Goal: Navigation & Orientation: Find specific page/section

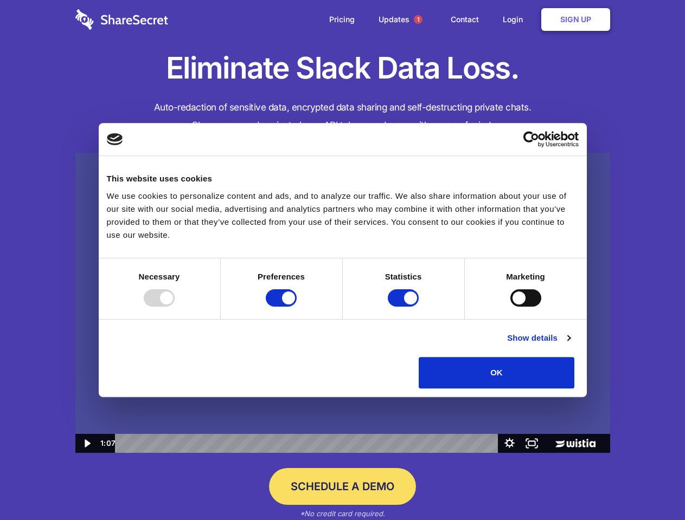
click at [342, 260] on img at bounding box center [342, 303] width 534 height 301
click at [175, 307] on div at bounding box center [159, 297] width 31 height 17
click at [296, 307] on input "Preferences" at bounding box center [281, 297] width 31 height 17
checkbox input "false"
click at [404, 307] on input "Statistics" at bounding box center [403, 297] width 31 height 17
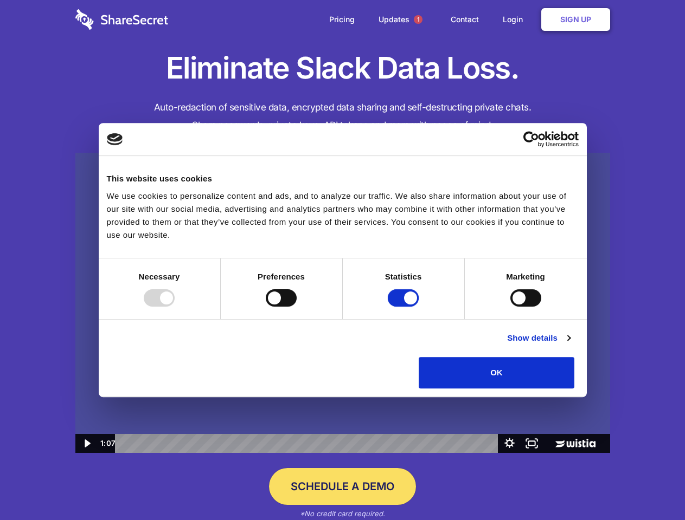
checkbox input "false"
click at [510, 307] on input "Marketing" at bounding box center [525, 297] width 31 height 17
checkbox input "true"
click at [570, 345] on link "Show details" at bounding box center [538, 338] width 63 height 13
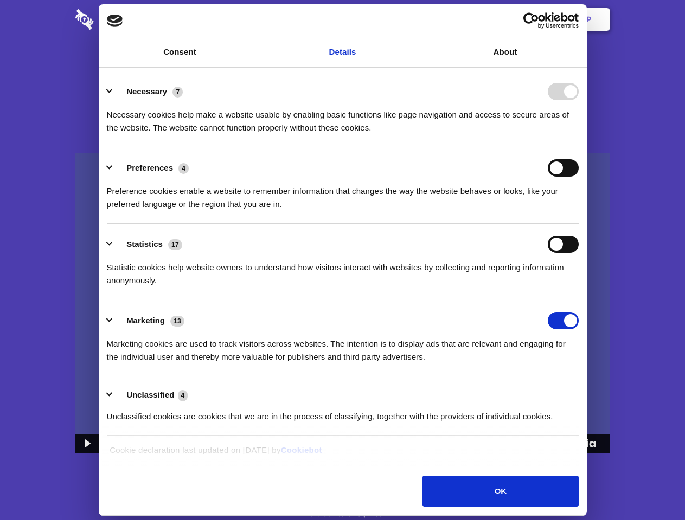
click at [578, 134] on div "Necessary cookies help make a website usable by enabling basic functions like p…" at bounding box center [343, 117] width 472 height 34
click at [417, 20] on span "1" at bounding box center [418, 19] width 9 height 9
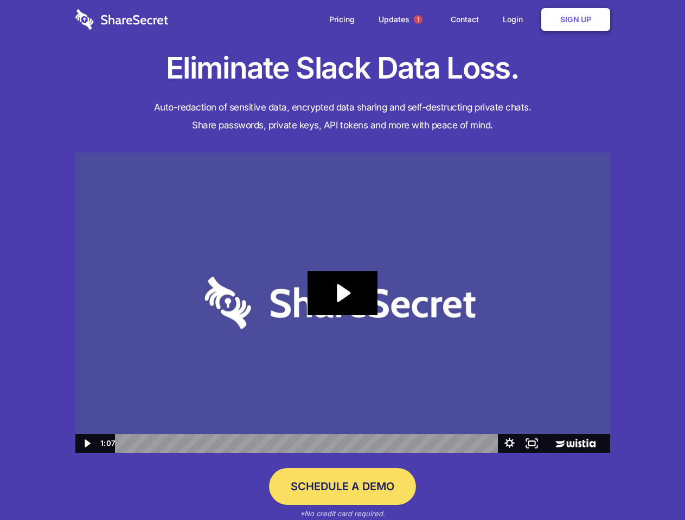
click at [343, 303] on icon "Play Video: Sharesecret Slack Extension" at bounding box center [341, 293] width 69 height 44
